Goal: Entertainment & Leisure: Consume media (video, audio)

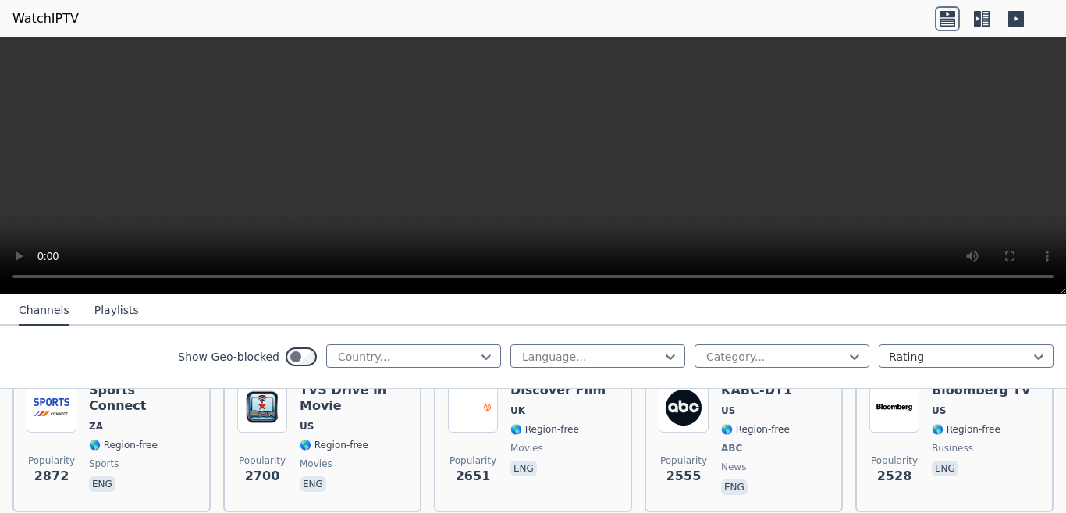
scroll to position [631, 0]
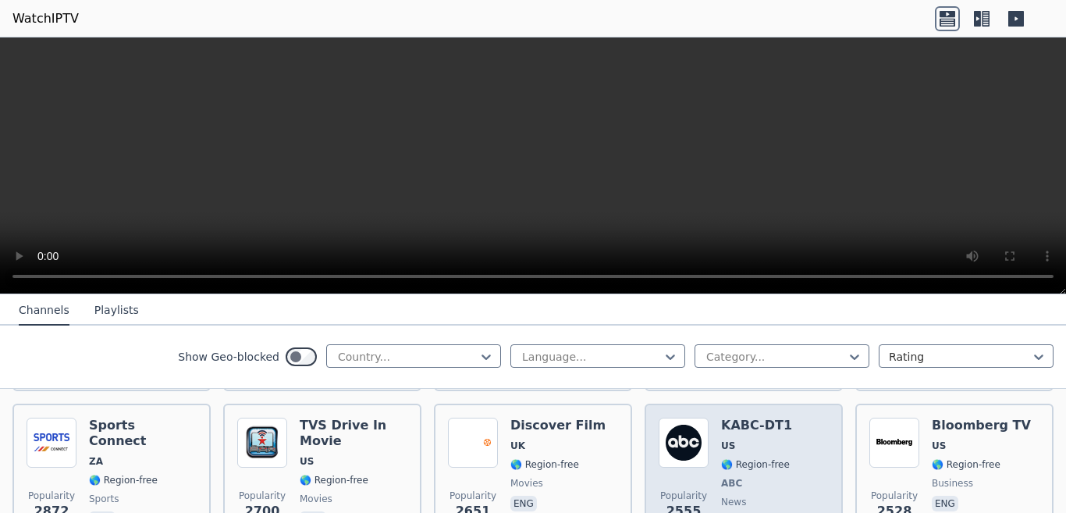
click at [693, 436] on img at bounding box center [684, 443] width 50 height 50
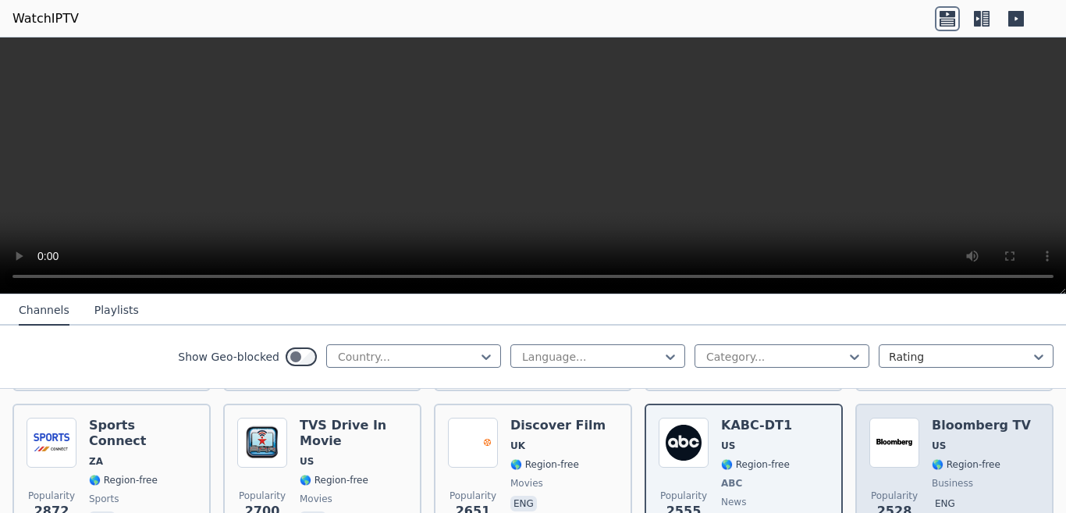
click at [951, 425] on div "Bloomberg TV US 🌎 Region-free business eng" at bounding box center [981, 476] width 99 height 116
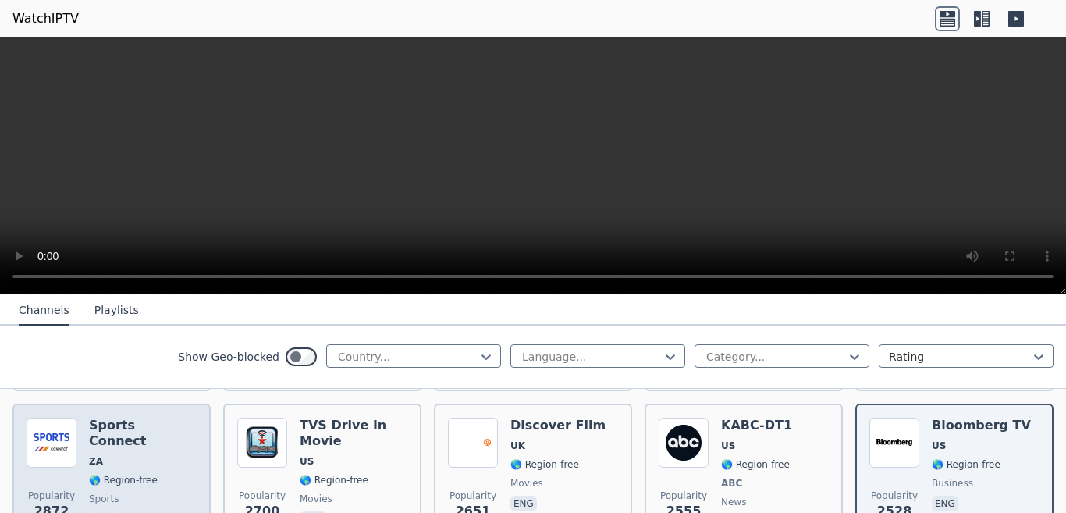
click at [118, 440] on div "Sports Connect ZA 🌎 Region-free sports eng" at bounding box center [143, 476] width 108 height 116
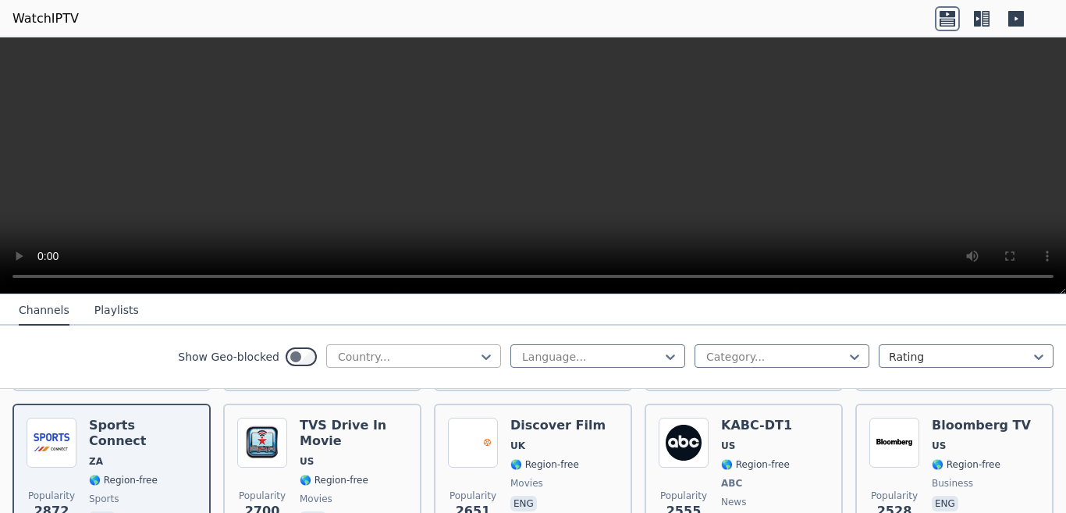
click at [344, 362] on div at bounding box center [407, 357] width 142 height 16
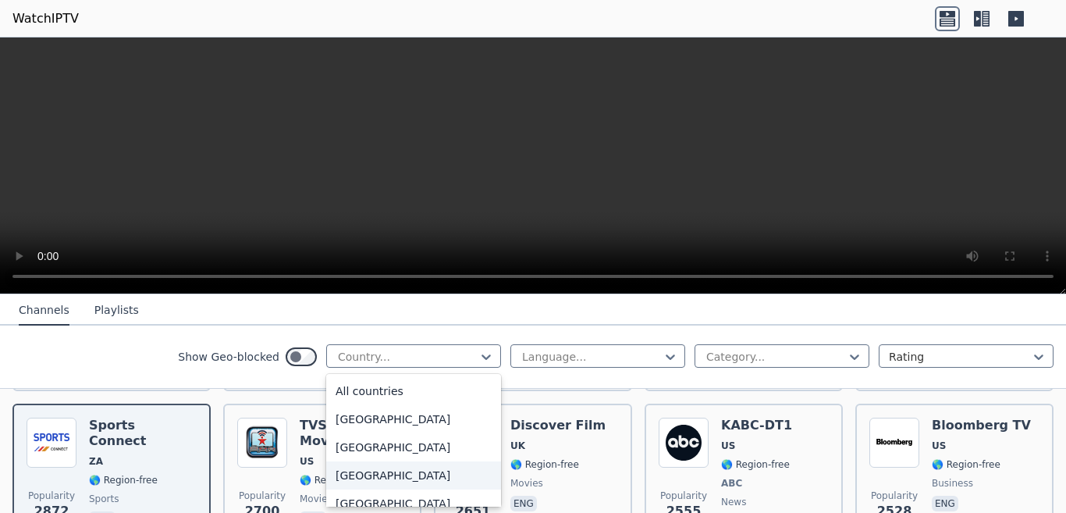
click at [374, 489] on div "[GEOGRAPHIC_DATA]" at bounding box center [413, 475] width 175 height 28
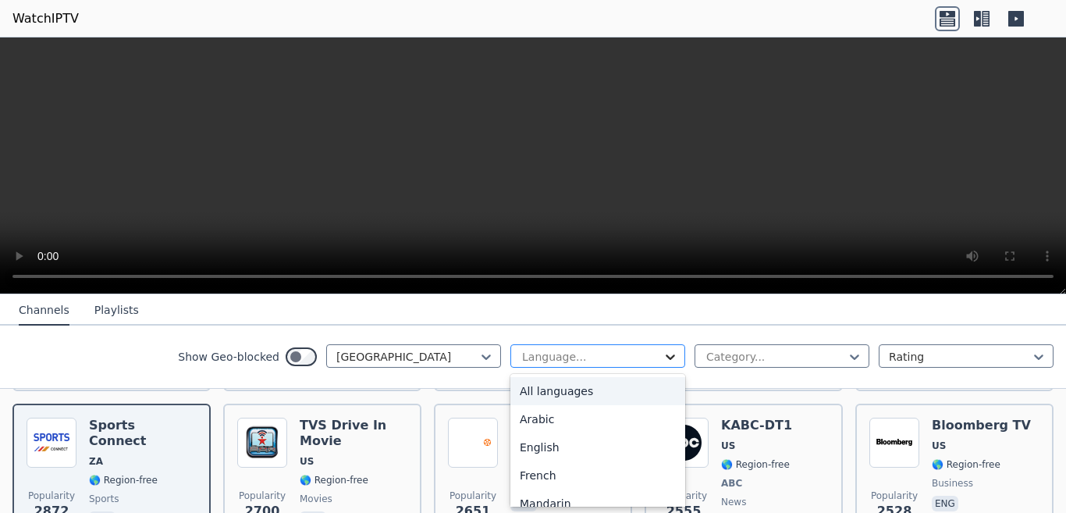
click at [663, 354] on div at bounding box center [671, 357] width 16 height 16
click at [561, 418] on div "Arabic" at bounding box center [598, 419] width 175 height 28
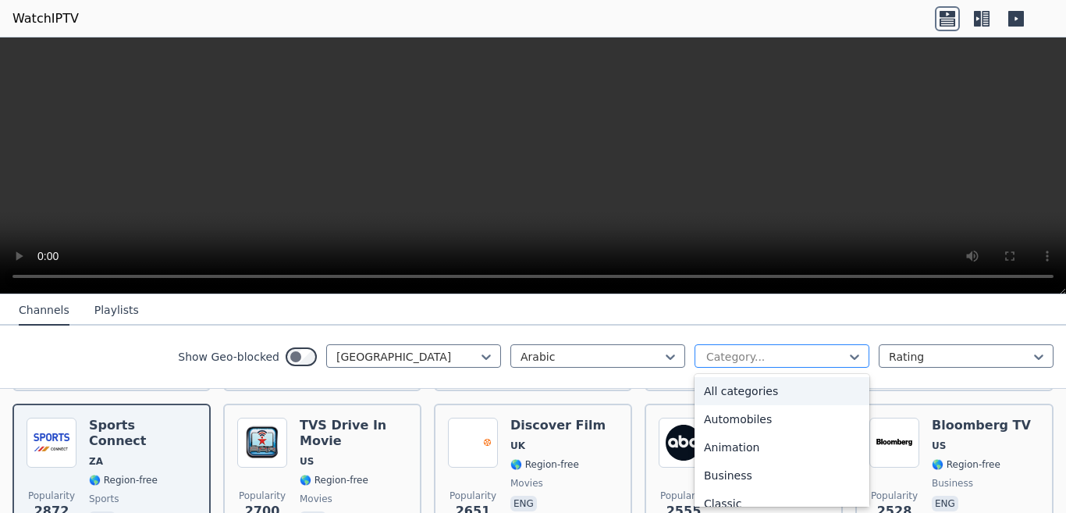
click at [790, 360] on div at bounding box center [776, 357] width 142 height 16
click at [756, 458] on div "Animation" at bounding box center [782, 447] width 175 height 28
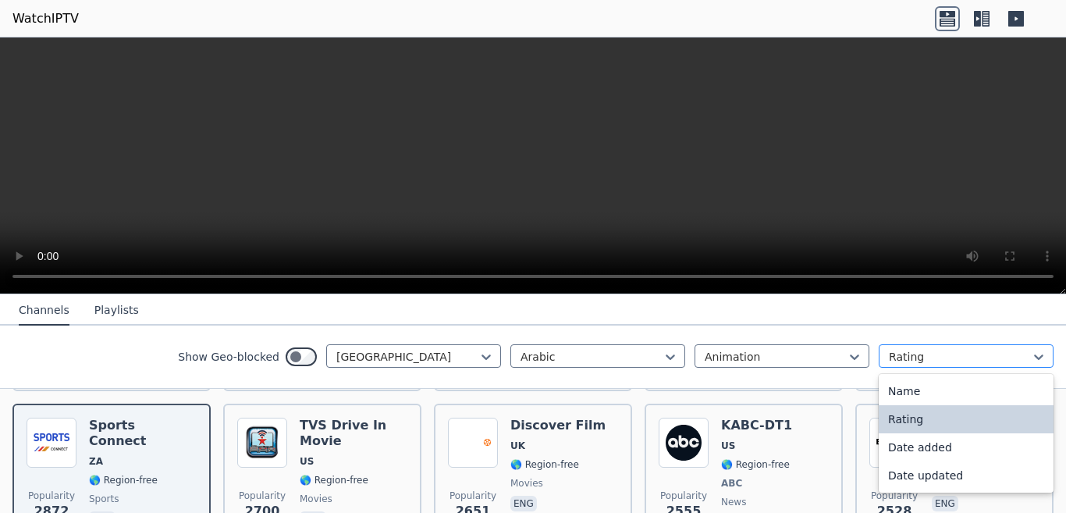
click at [910, 365] on div at bounding box center [960, 357] width 142 height 16
click at [919, 452] on div "Date added" at bounding box center [966, 447] width 175 height 28
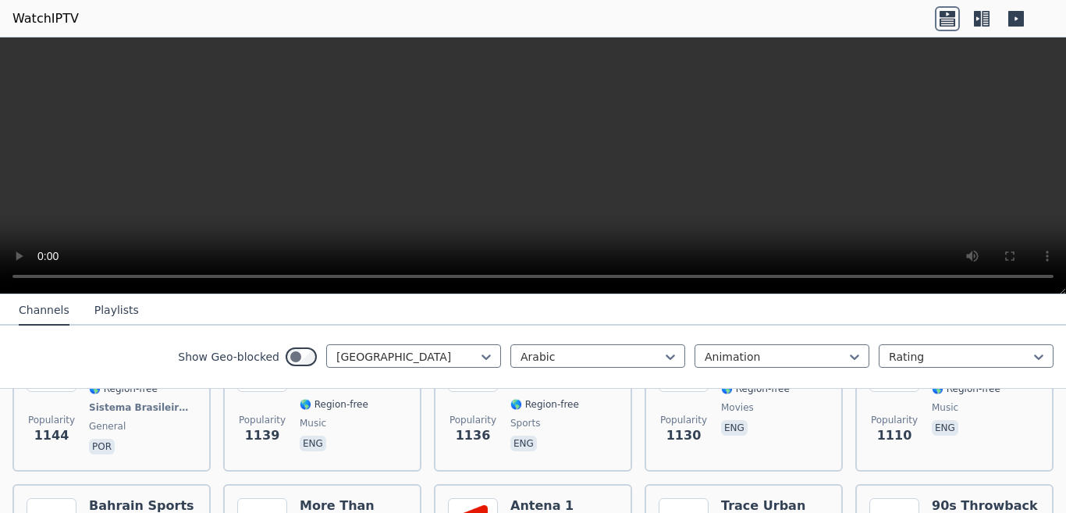
scroll to position [4274, 0]
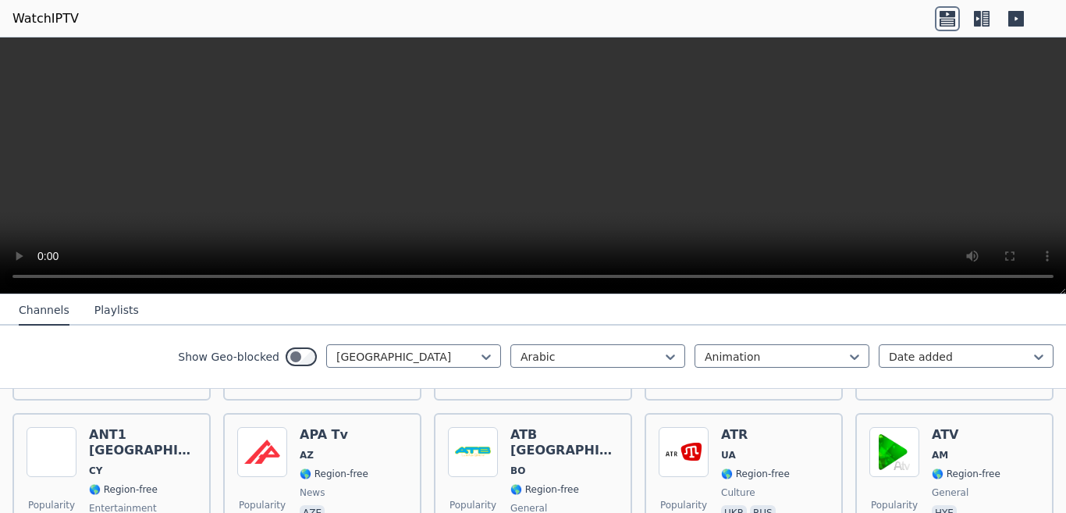
scroll to position [486, 0]
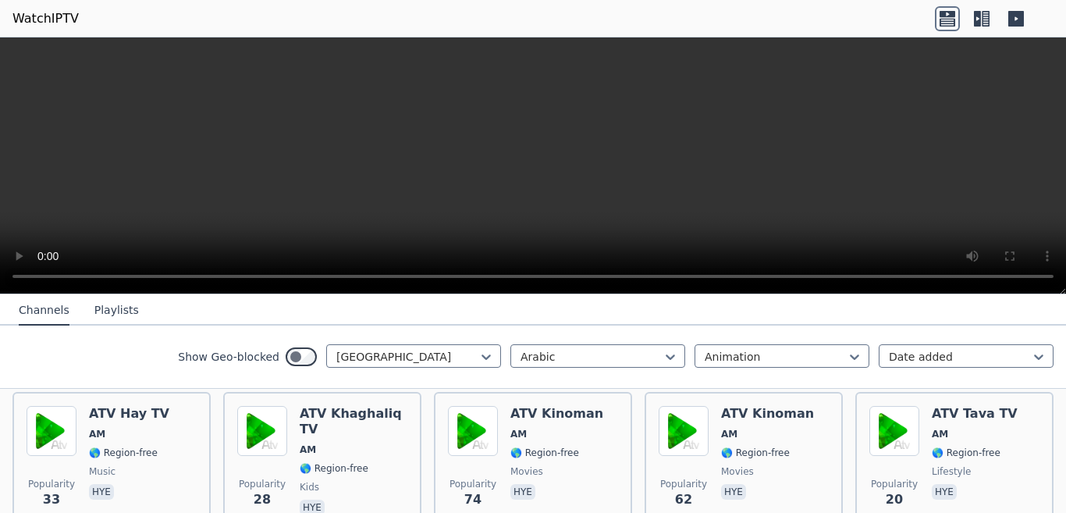
drag, startPoint x: 1015, startPoint y: 37, endPoint x: 586, endPoint y: 34, distance: 428.6
click at [586, 34] on header "WatchIPTV" at bounding box center [533, 18] width 1066 height 37
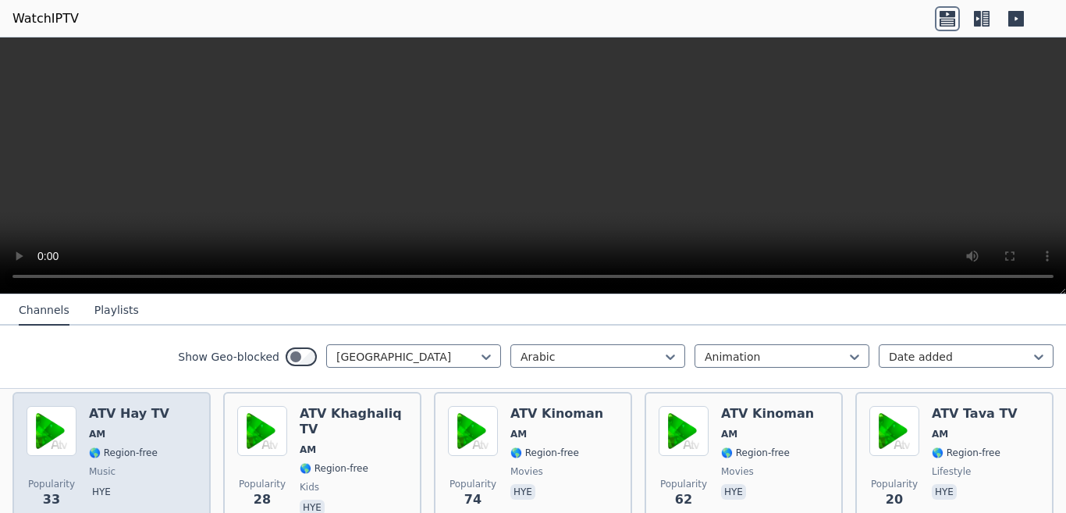
click at [137, 406] on h6 "ATV Hay TV" at bounding box center [129, 414] width 80 height 16
